Goal: Information Seeking & Learning: Learn about a topic

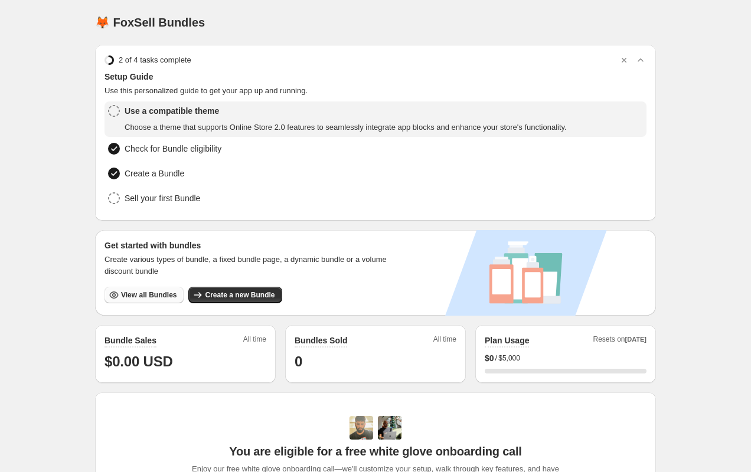
click at [144, 296] on span "View all Bundles" at bounding box center [148, 294] width 55 height 9
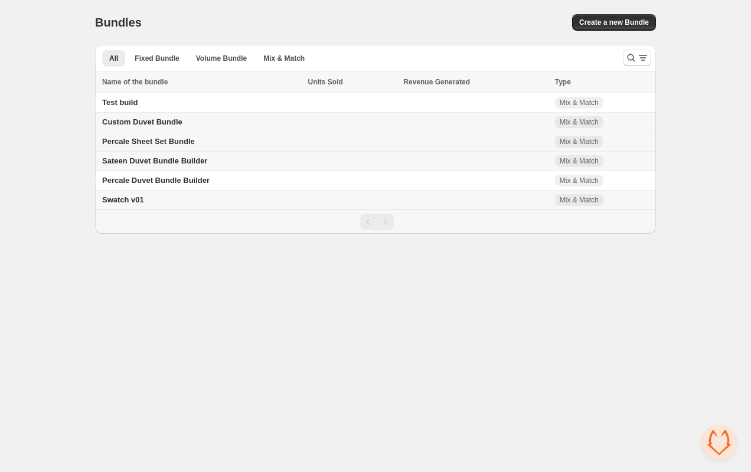
click at [165, 142] on span "Percale Sheet Set Bundle" at bounding box center [148, 141] width 93 height 9
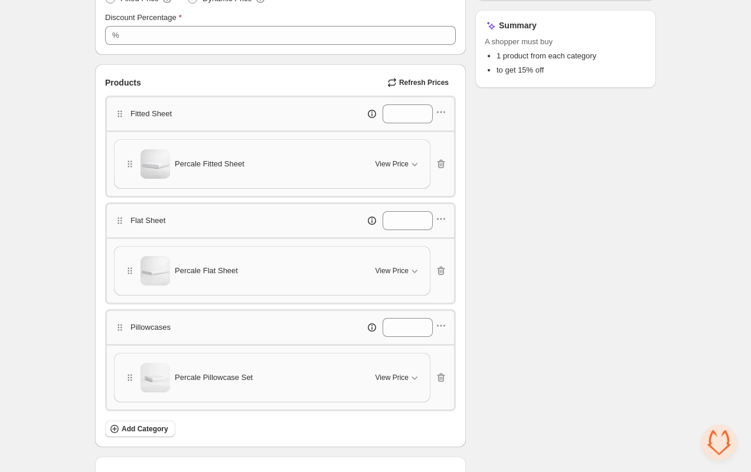
scroll to position [303, 0]
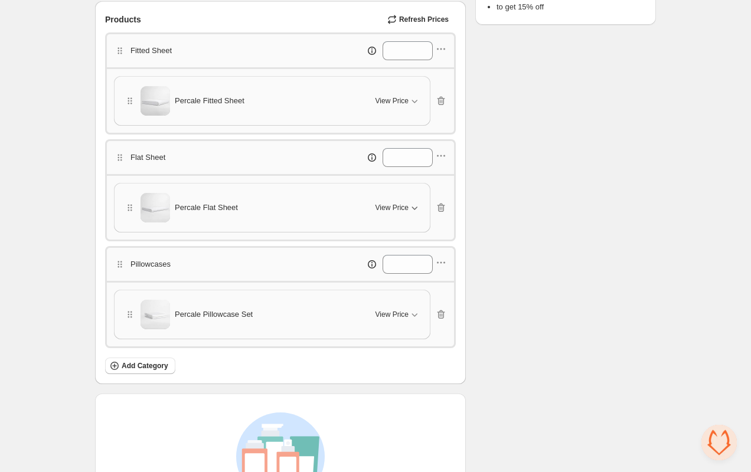
click at [397, 203] on span "View Price" at bounding box center [391, 207] width 33 height 9
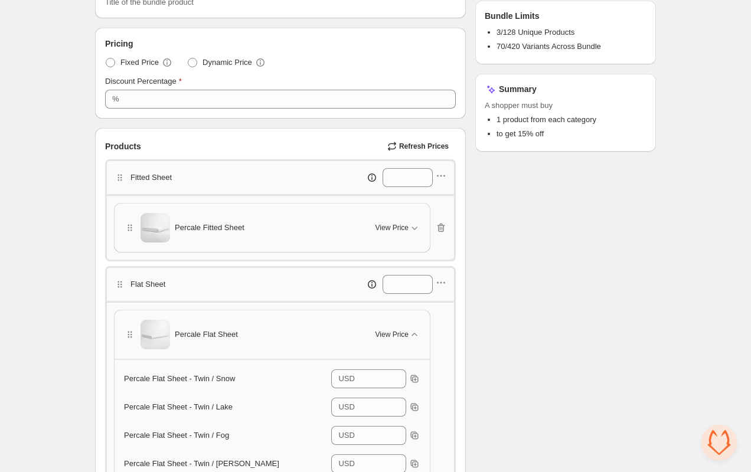
scroll to position [0, 0]
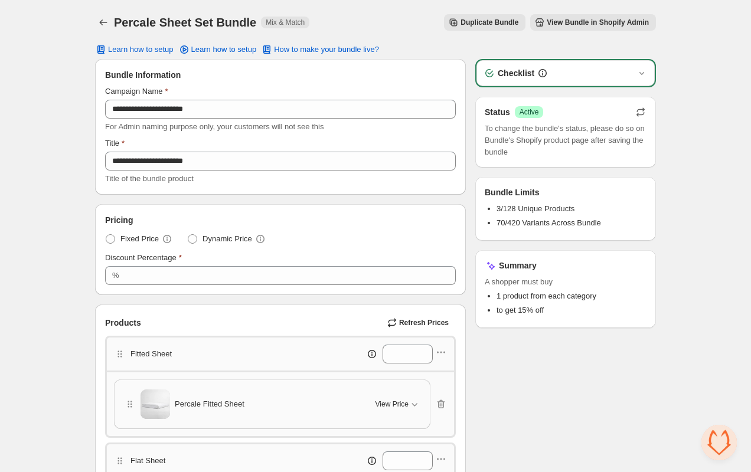
click at [637, 110] on icon "button" at bounding box center [641, 109] width 8 height 5
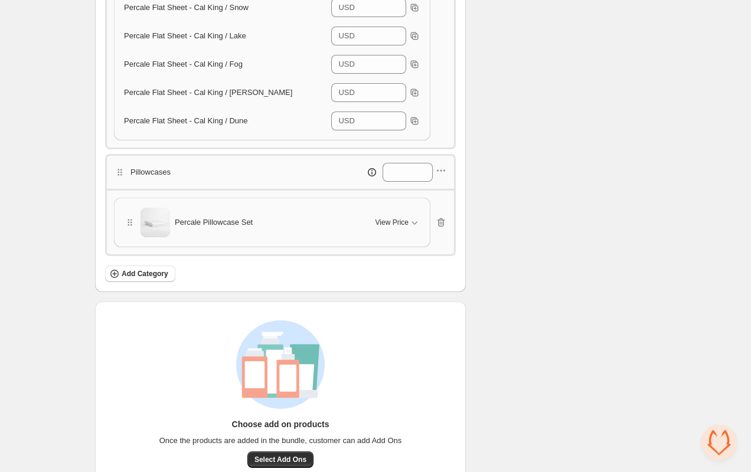
scroll to position [1258, 0]
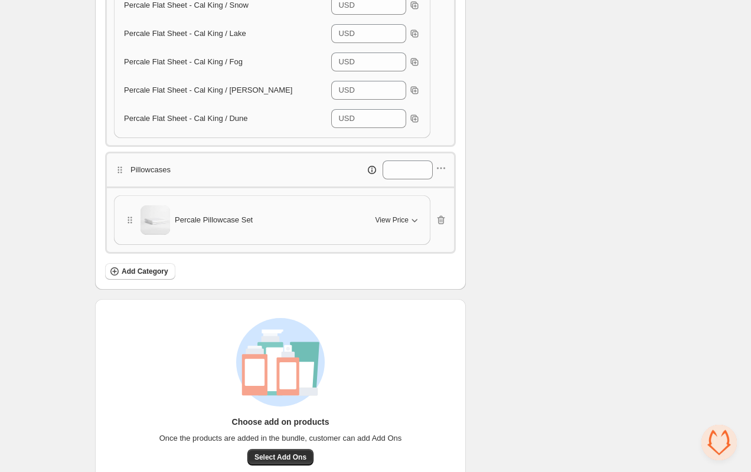
click at [401, 215] on span "View Price" at bounding box center [391, 219] width 33 height 9
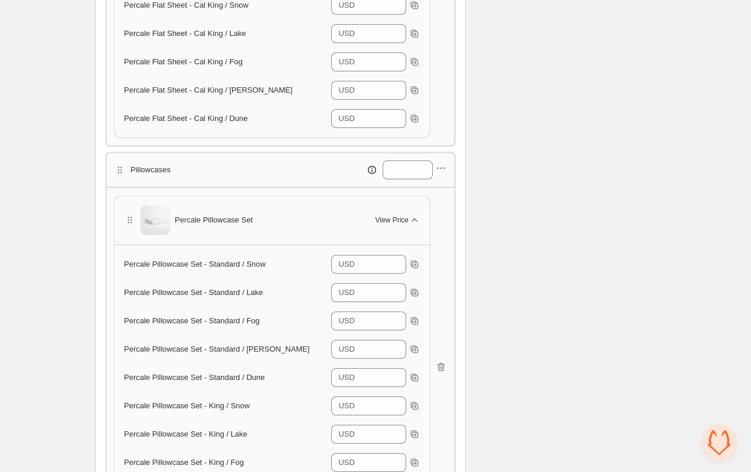
click at [401, 215] on span "View Price" at bounding box center [391, 219] width 33 height 9
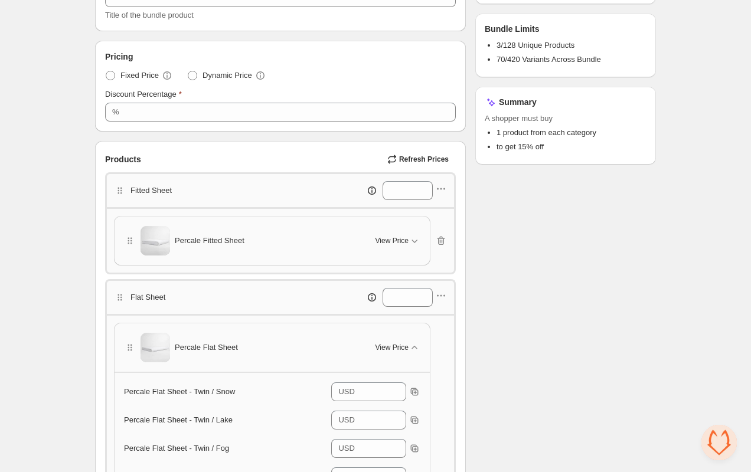
scroll to position [171, 0]
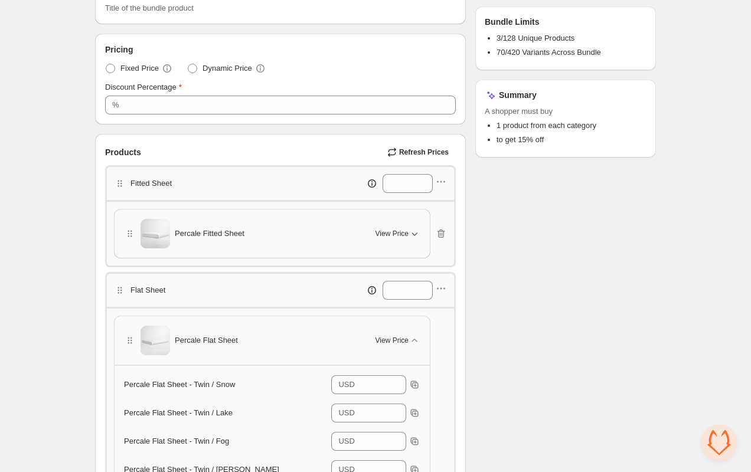
click at [375, 234] on span "View Price" at bounding box center [391, 233] width 33 height 9
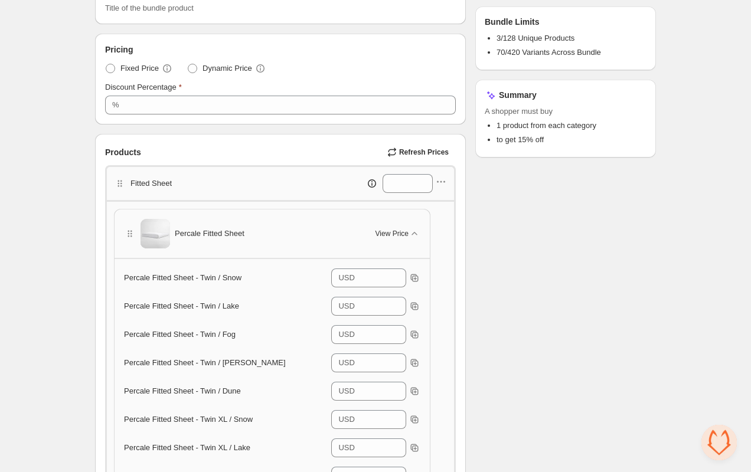
click at [163, 281] on div "Percale Fitted Sheet - Twin / Snow" at bounding box center [227, 278] width 207 height 12
click at [190, 237] on span "Percale Fitted Sheet" at bounding box center [210, 234] width 70 height 12
click at [155, 229] on img at bounding box center [155, 234] width 30 height 30
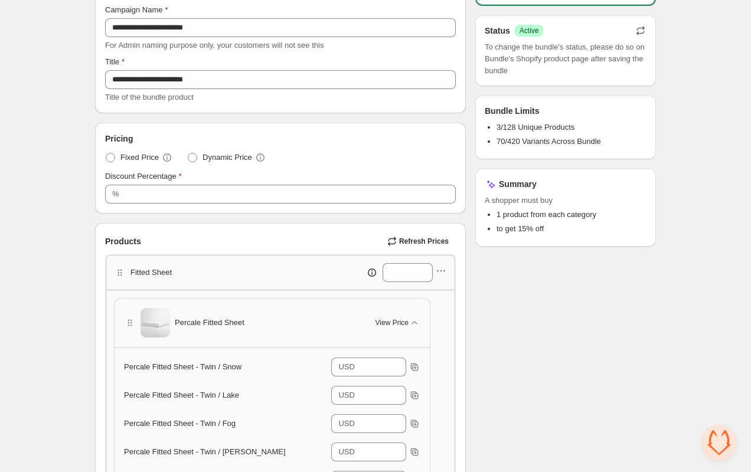
scroll to position [0, 0]
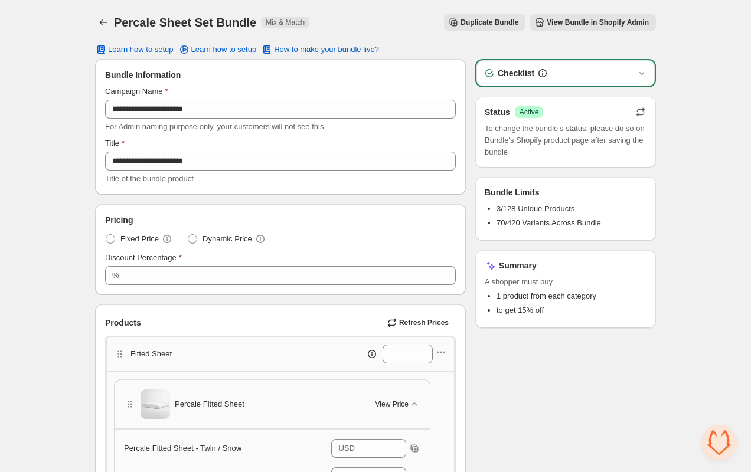
click at [159, 407] on img at bounding box center [155, 405] width 30 height 30
